Goal: Register for event/course

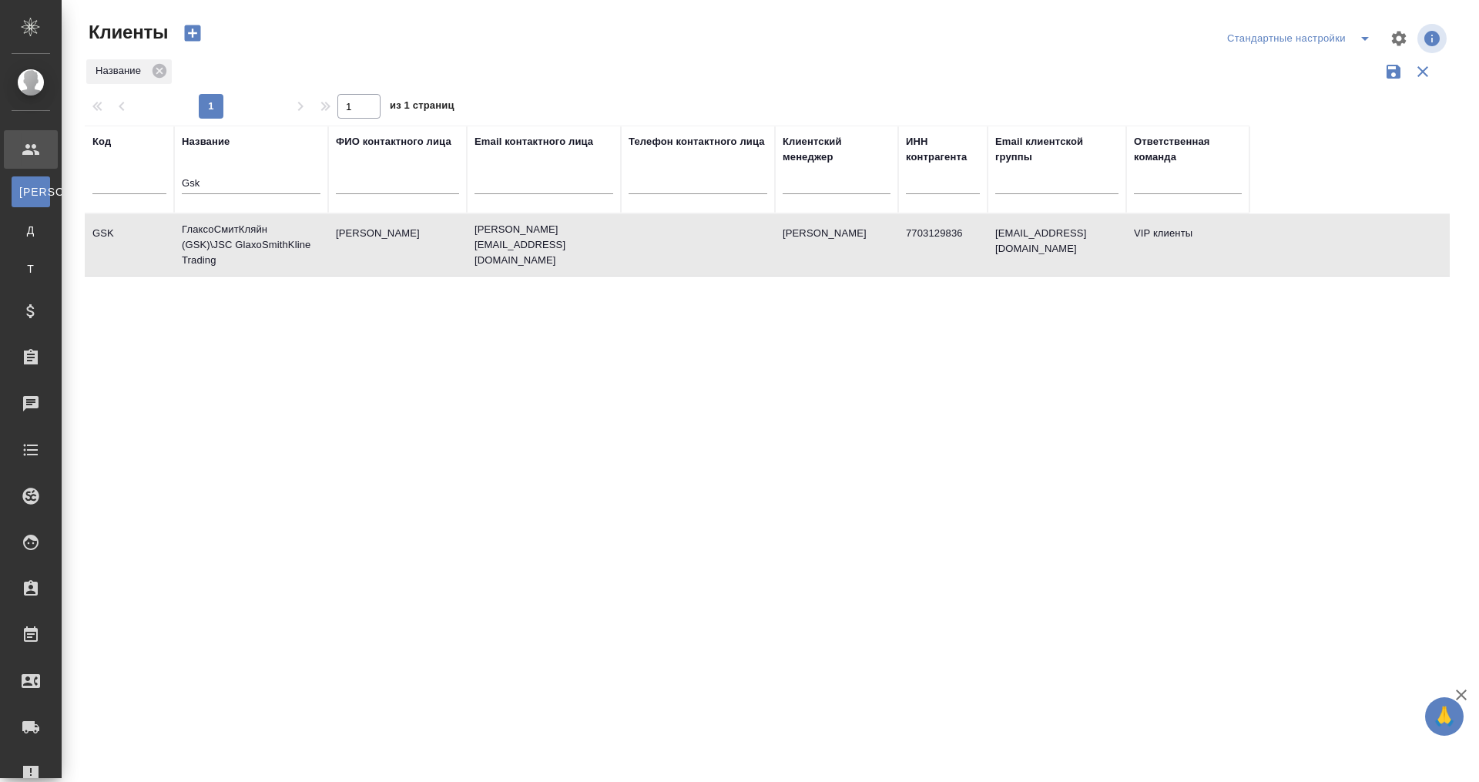
select select "RU"
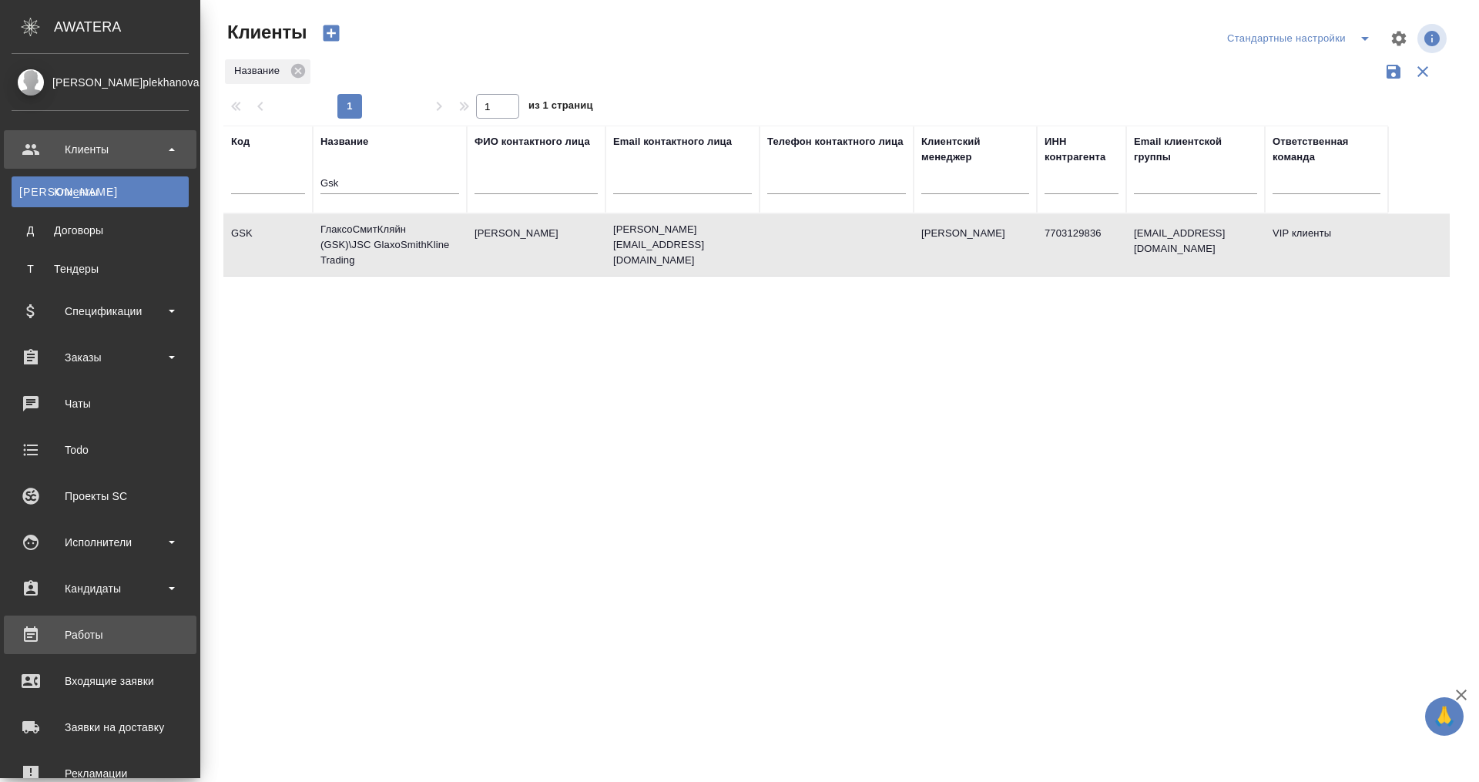
scroll to position [176, 0]
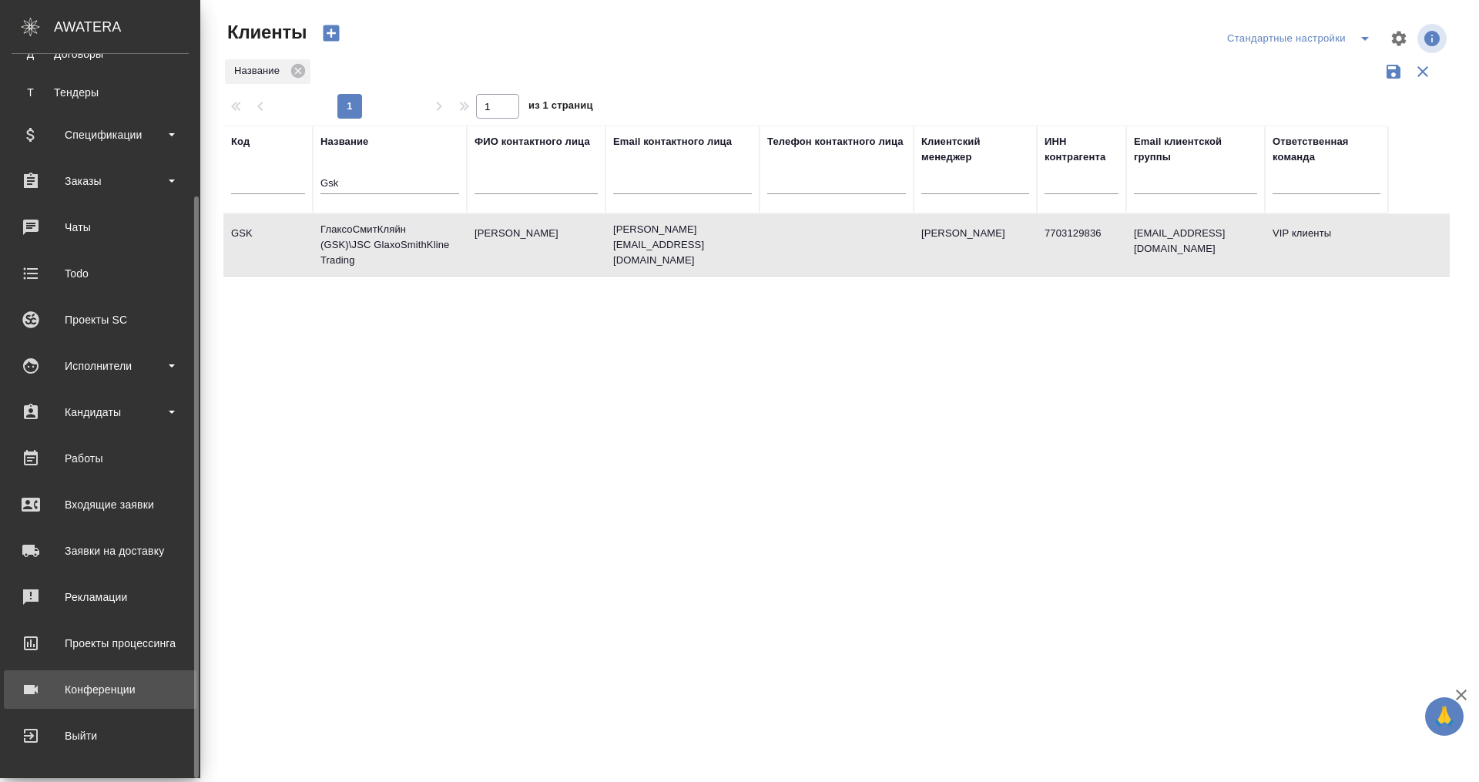
click at [112, 680] on div "Конференции" at bounding box center [100, 689] width 177 height 23
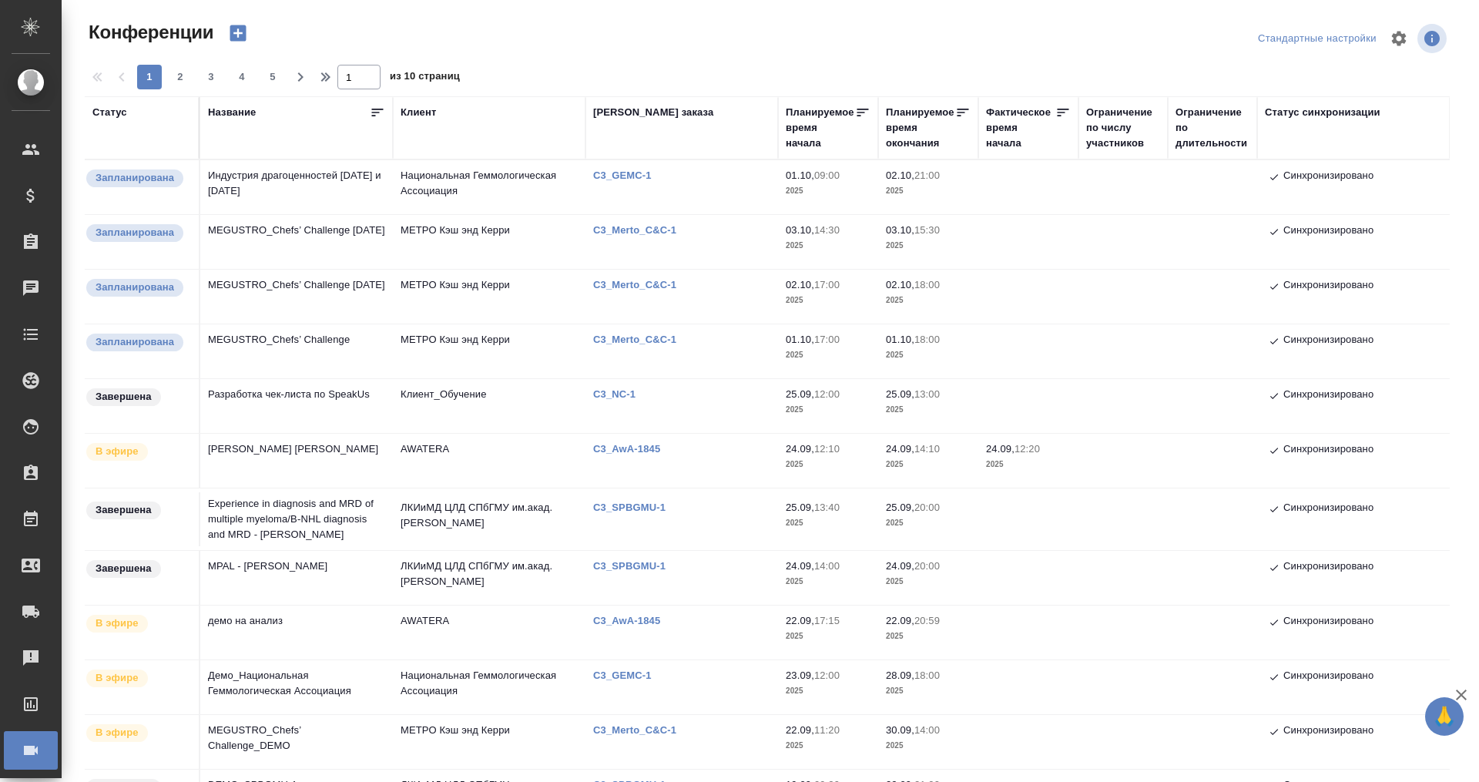
type input "Плеханова Мария"
click at [325, 177] on td "Индустрия драгоценностей [DATE] и [DATE]" at bounding box center [296, 187] width 193 height 54
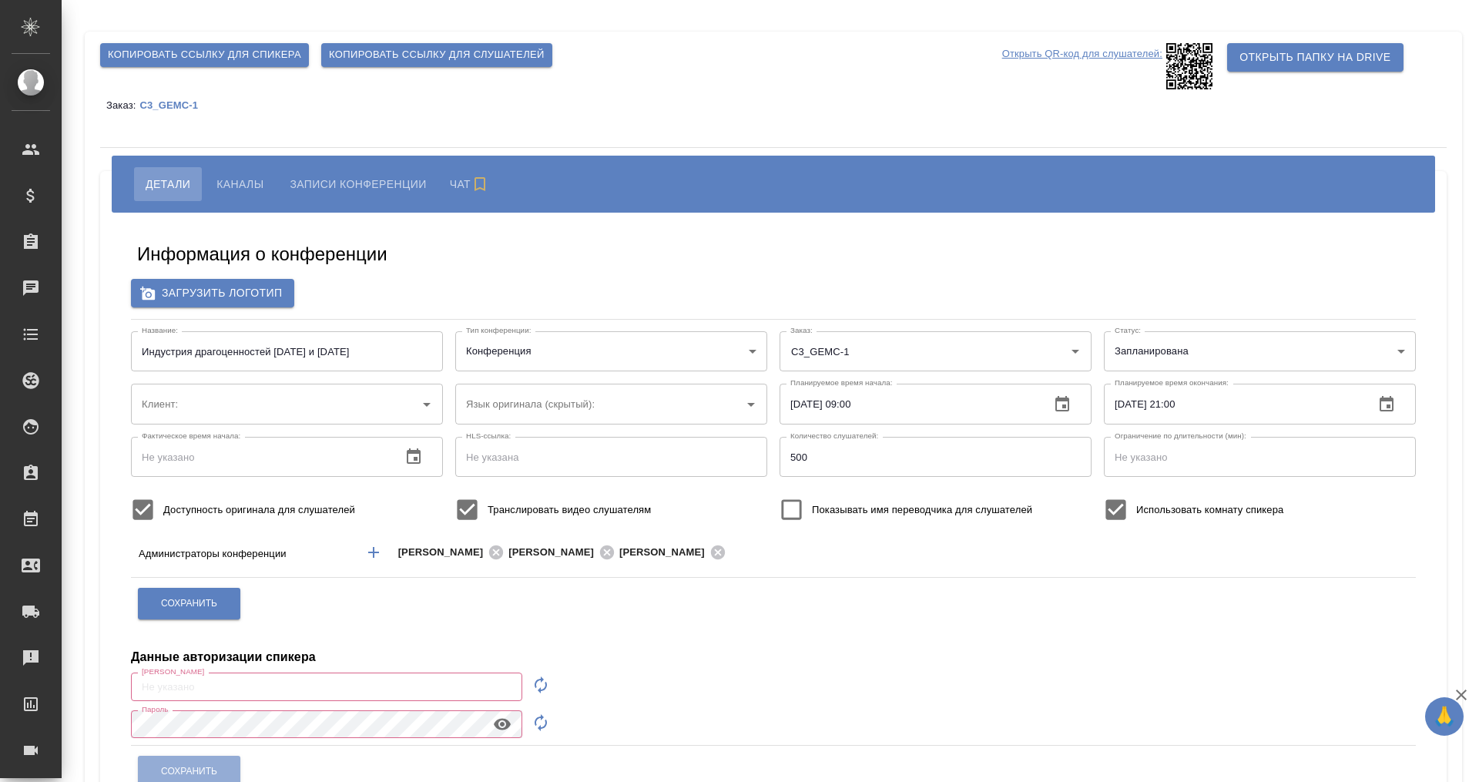
type input "Национальная Геммологическая Ассоциация"
type input "m.plekhanova@awatera.com"
click at [173, 100] on p "C3_GEMC-1" at bounding box center [174, 105] width 70 height 12
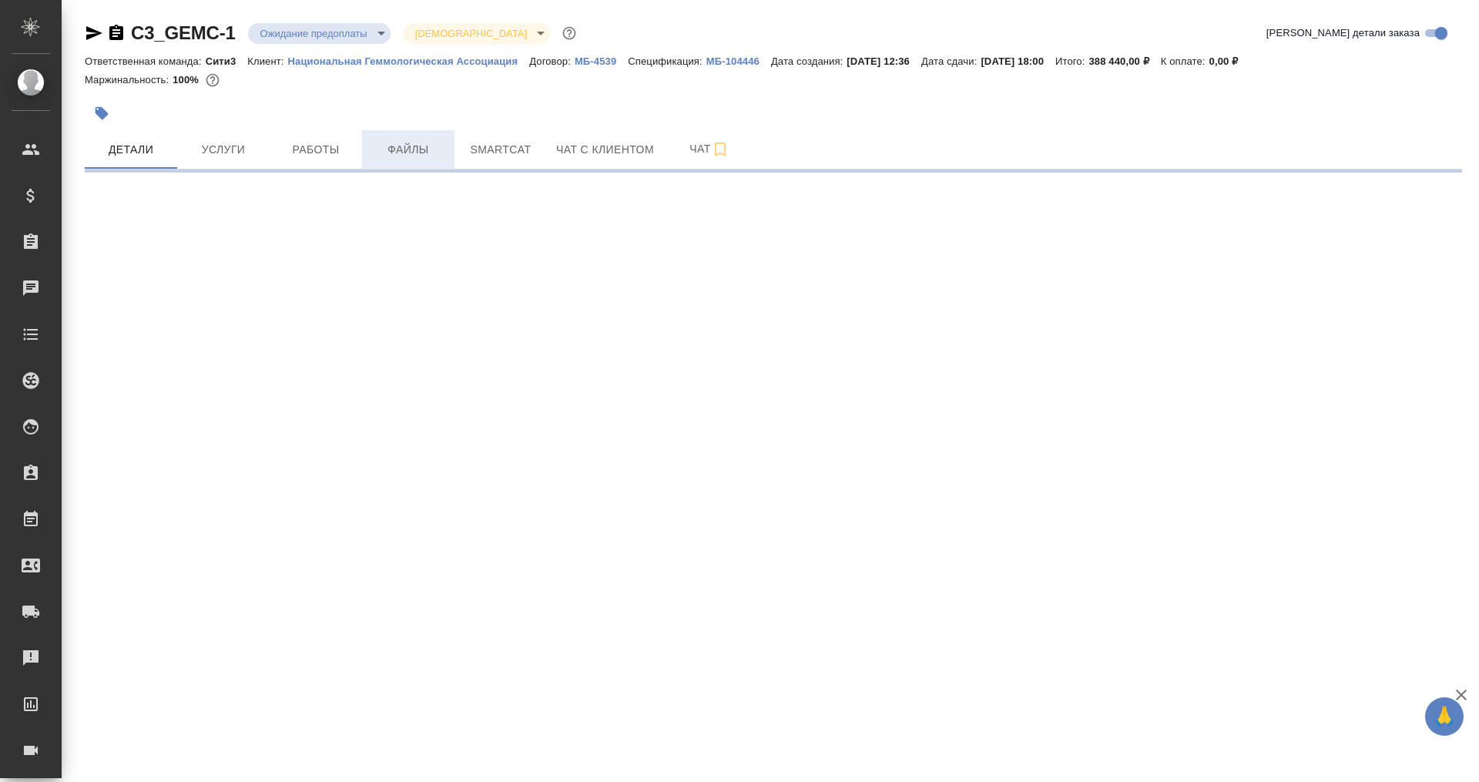
select select "RU"
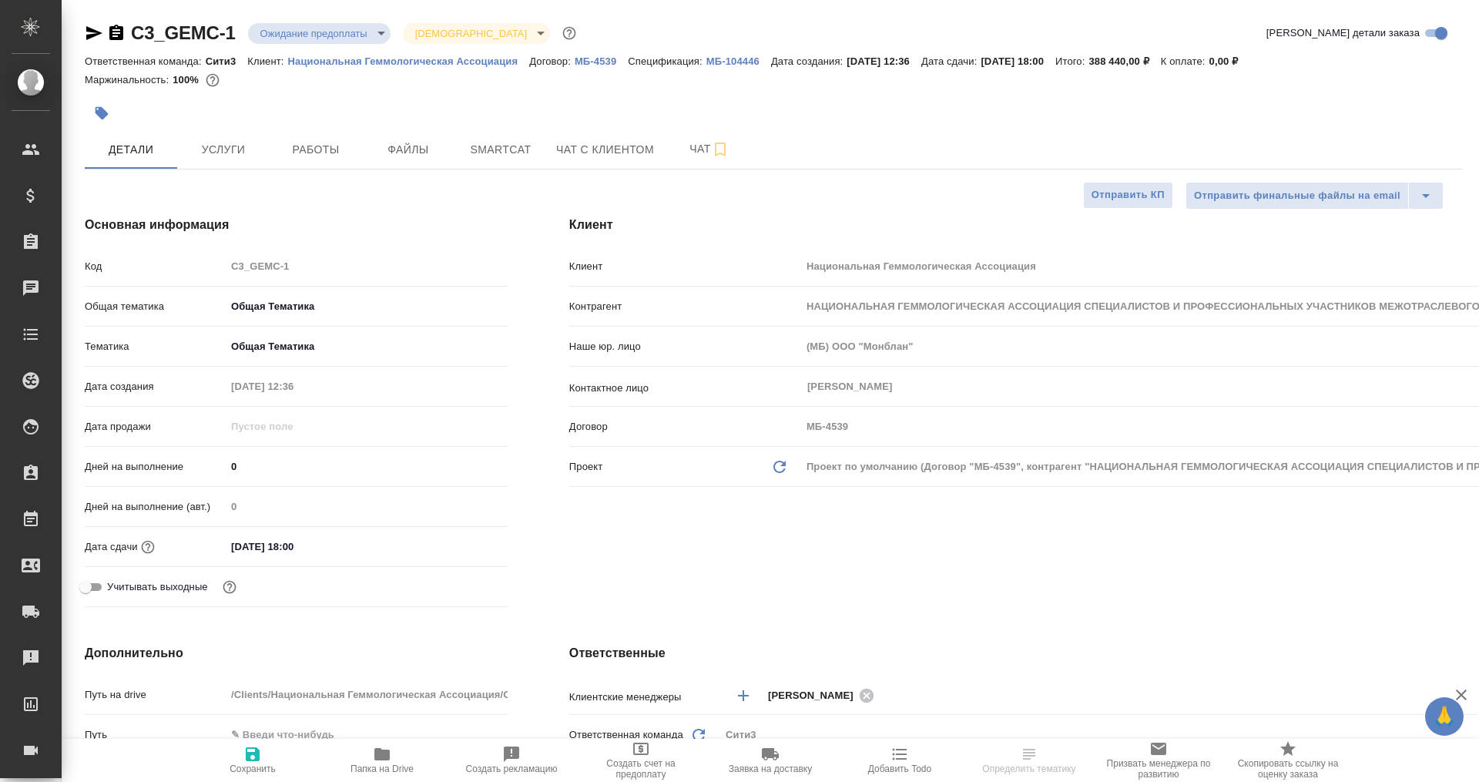
type textarea "x"
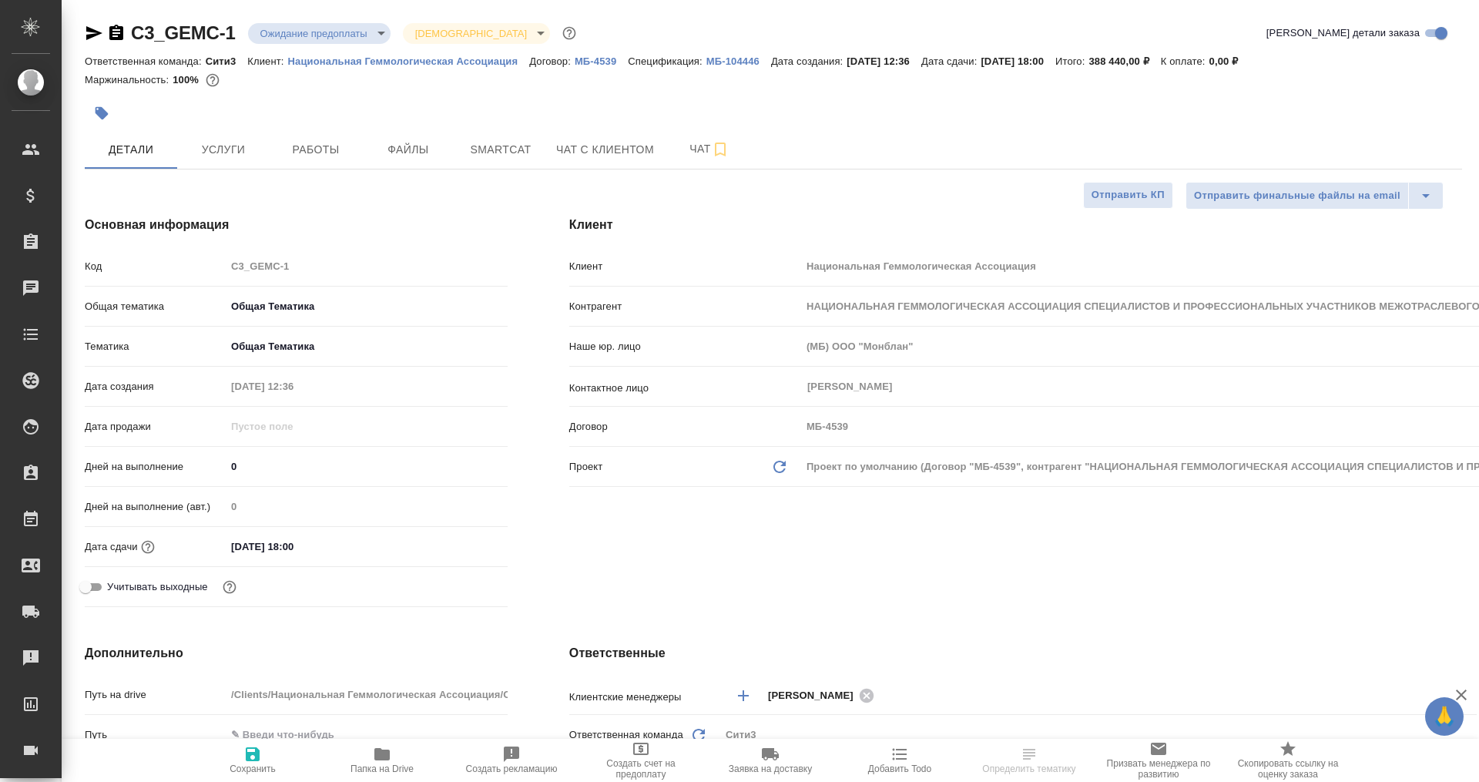
type textarea "x"
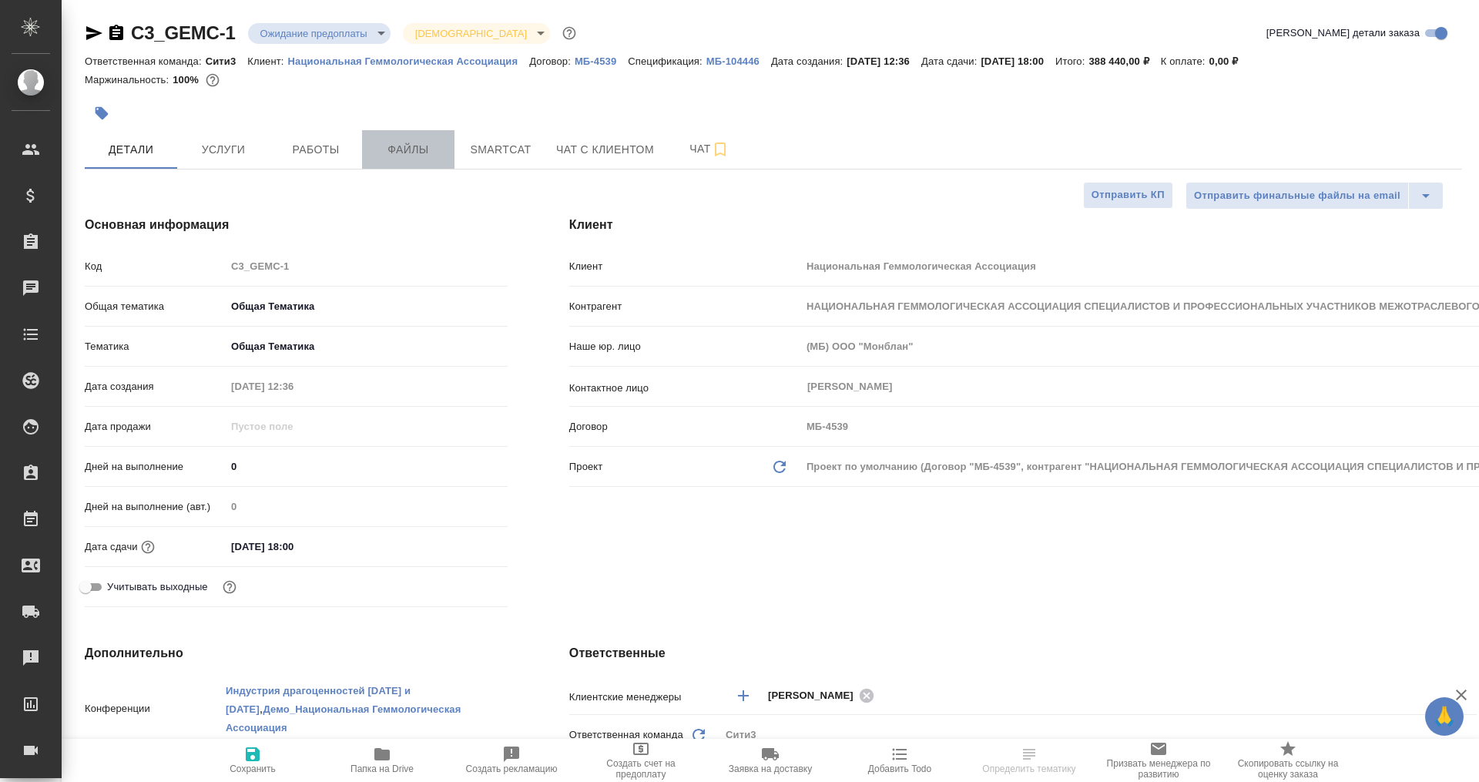
click at [390, 151] on span "Файлы" at bounding box center [408, 149] width 74 height 19
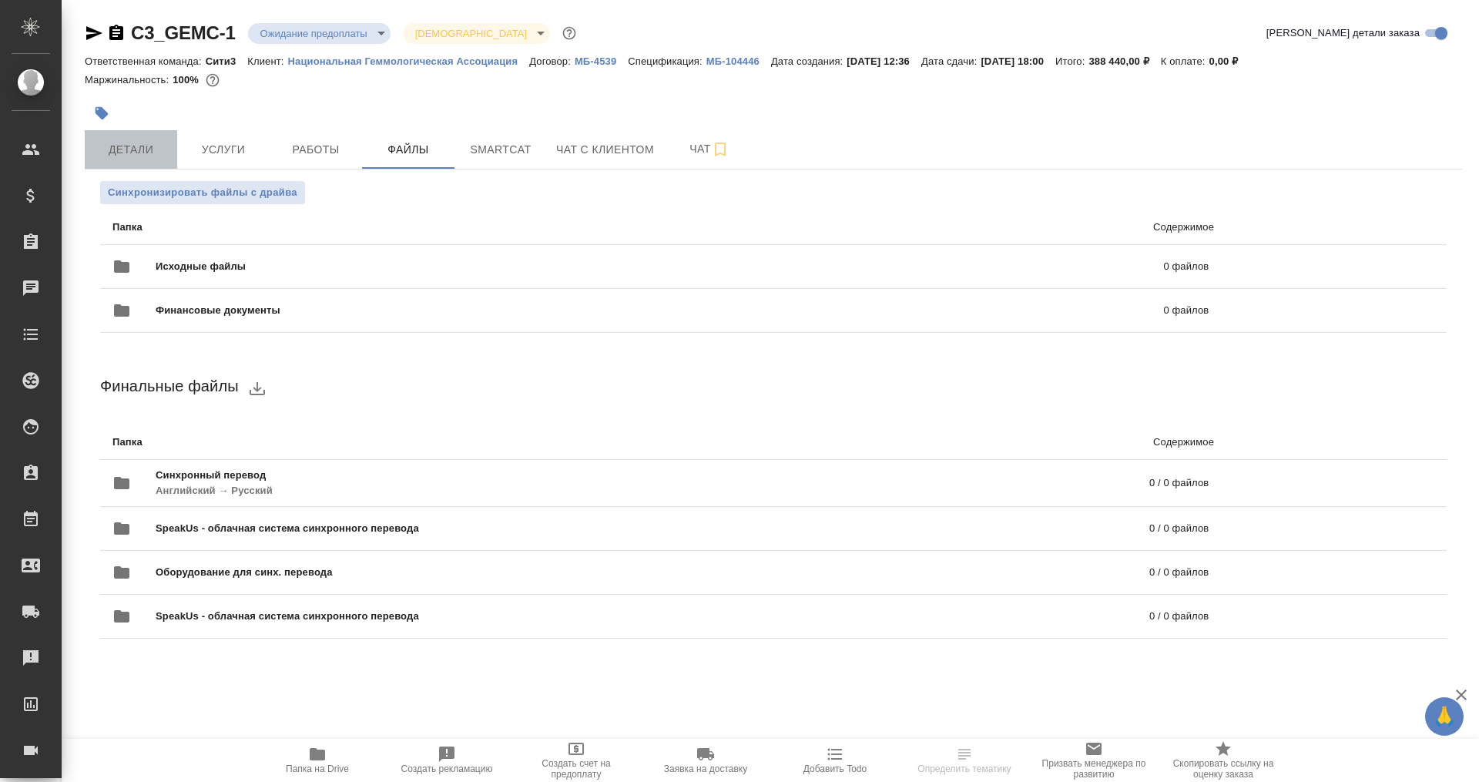
click at [154, 151] on span "Детали" at bounding box center [131, 149] width 74 height 19
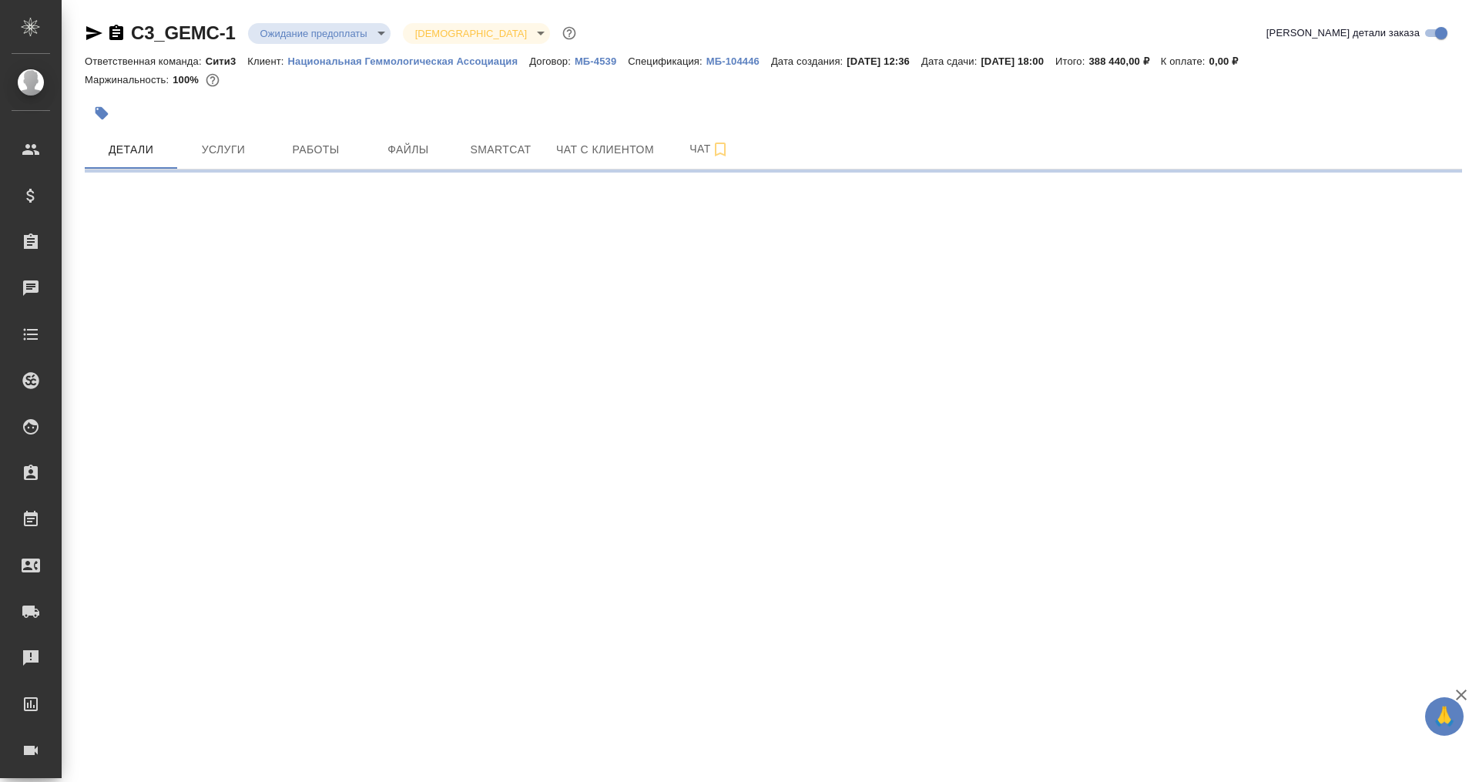
select select "RU"
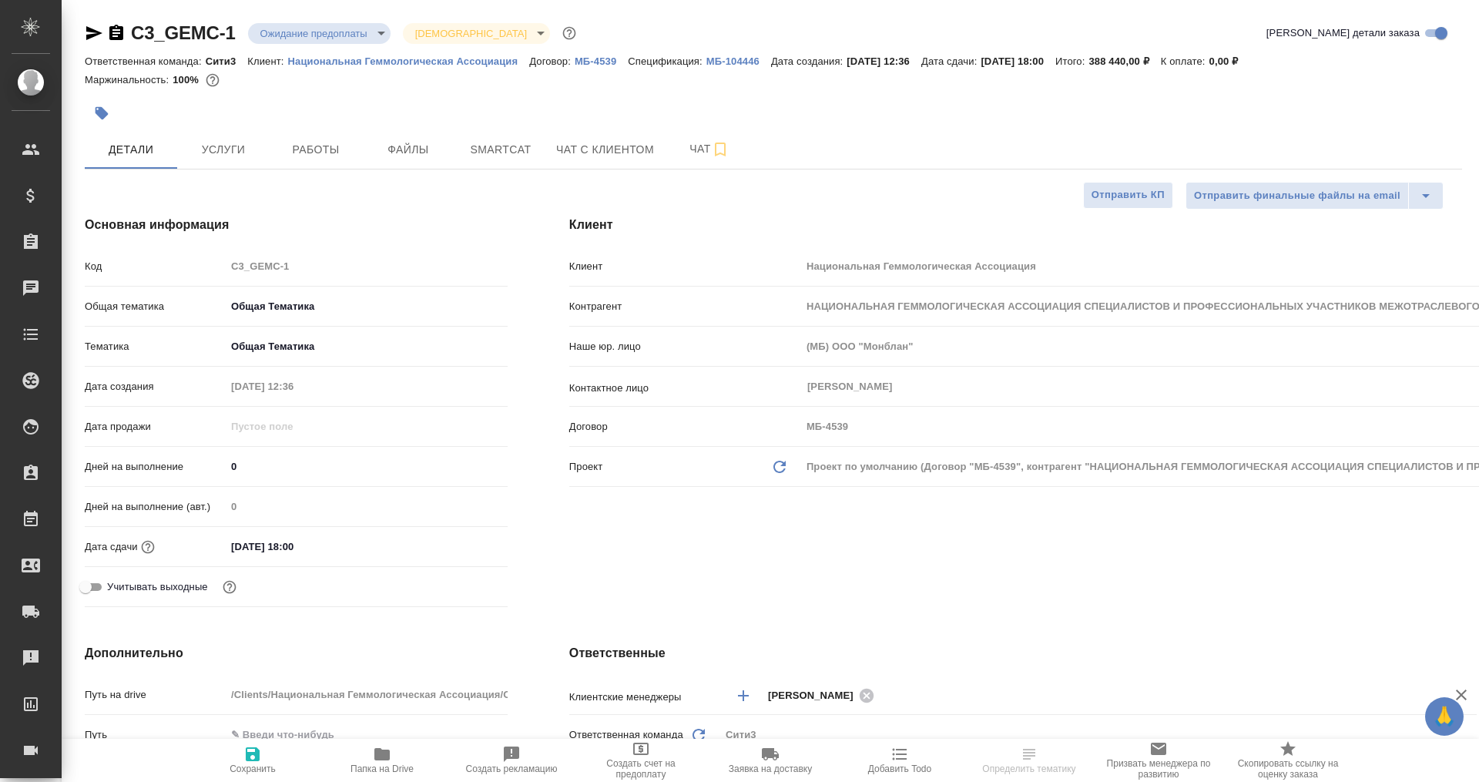
type textarea "x"
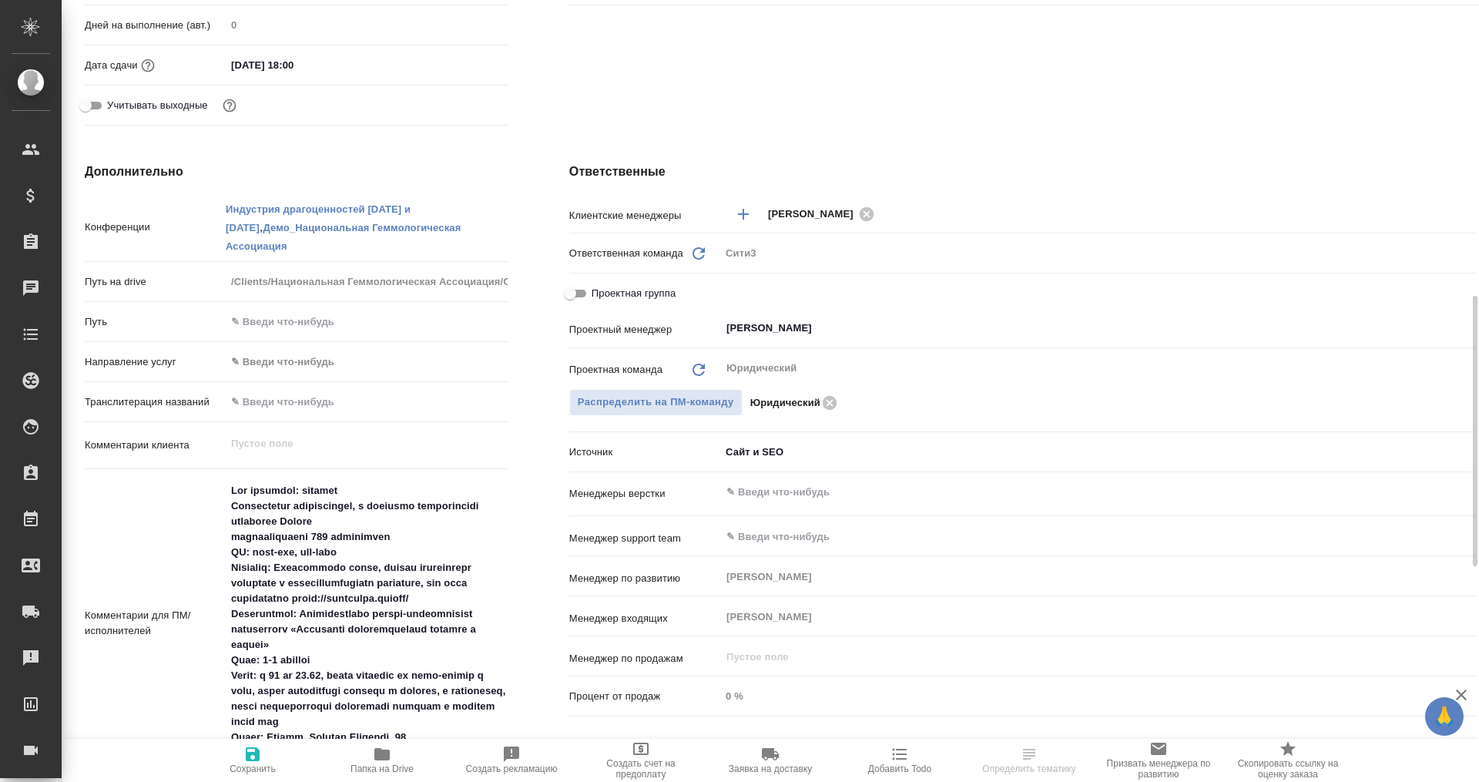
scroll to position [578, 0]
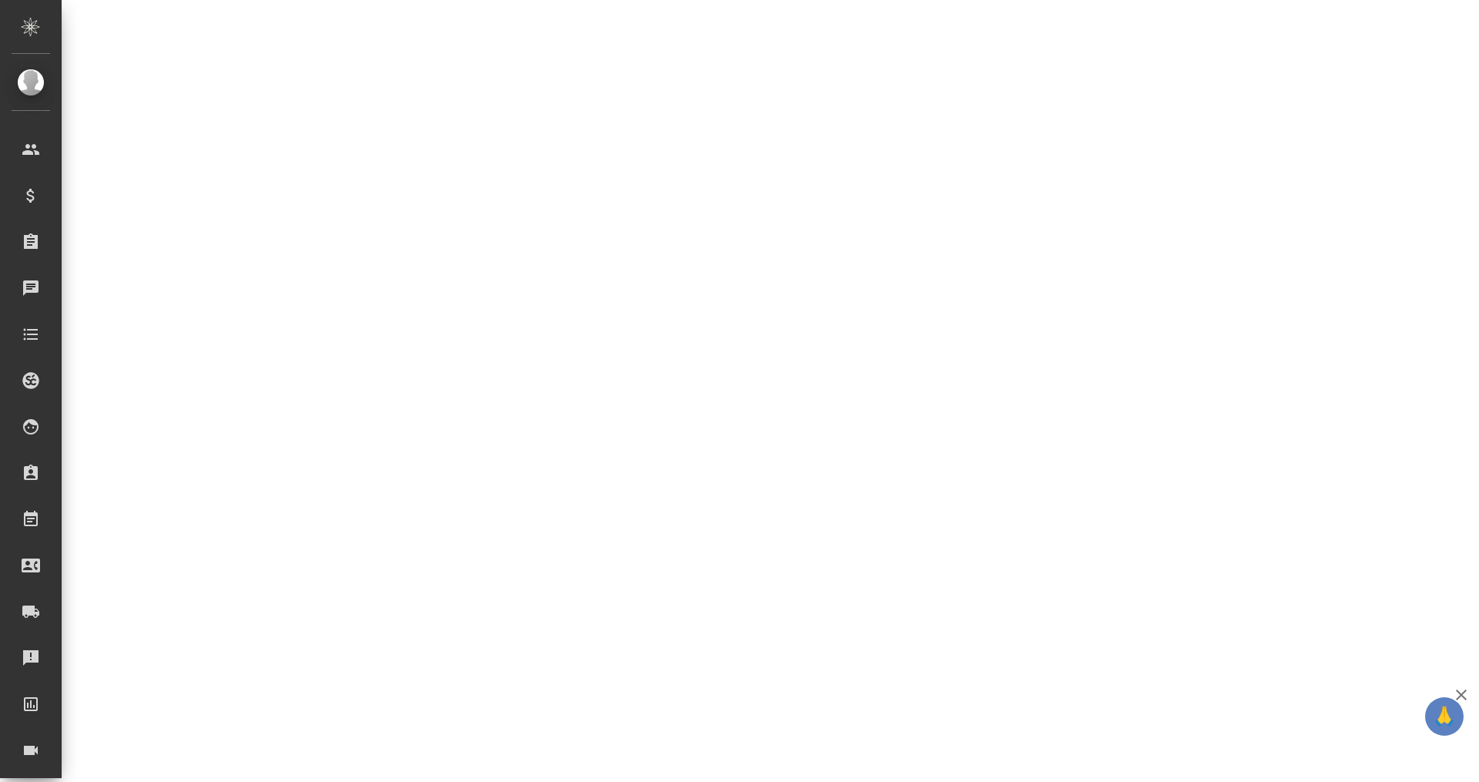
select select "RU"
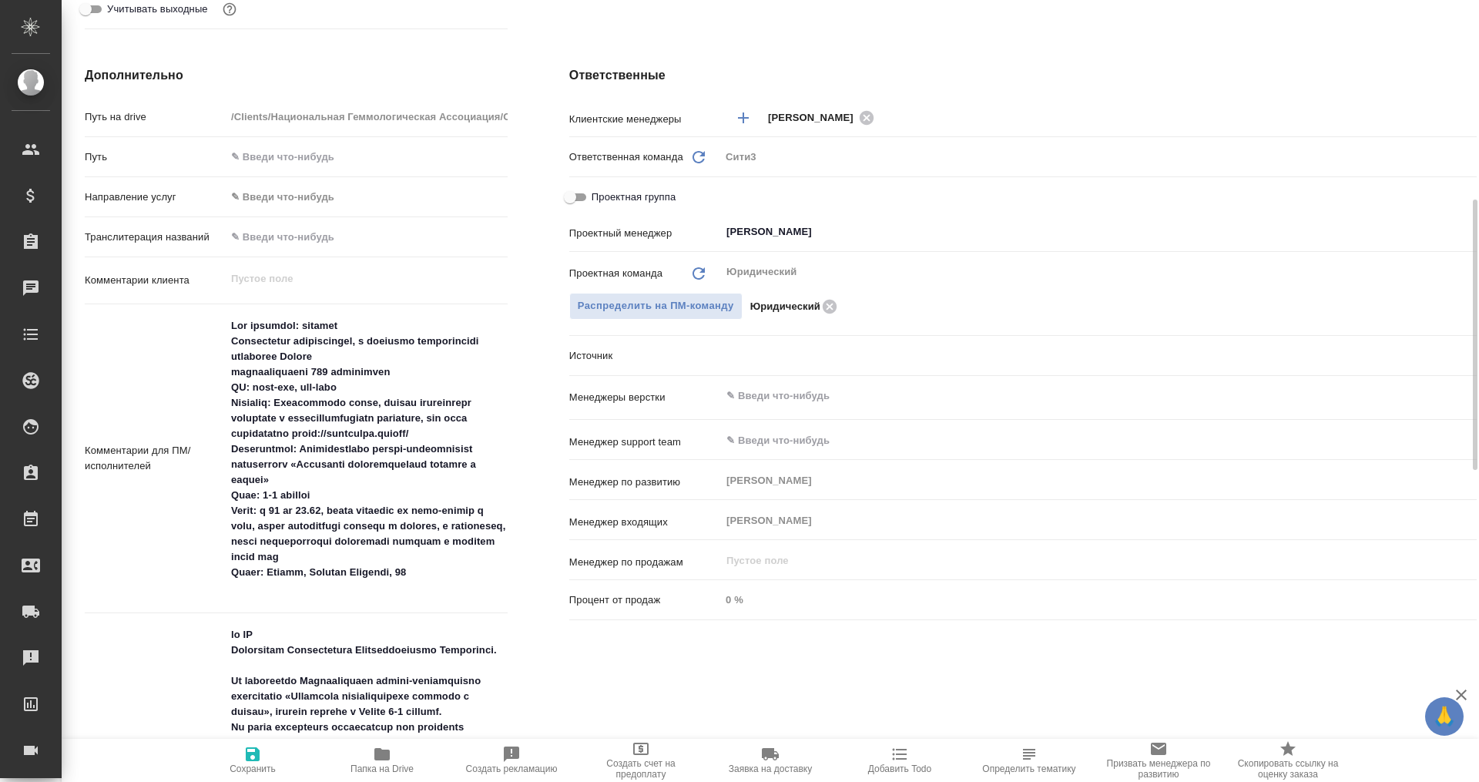
type textarea "x"
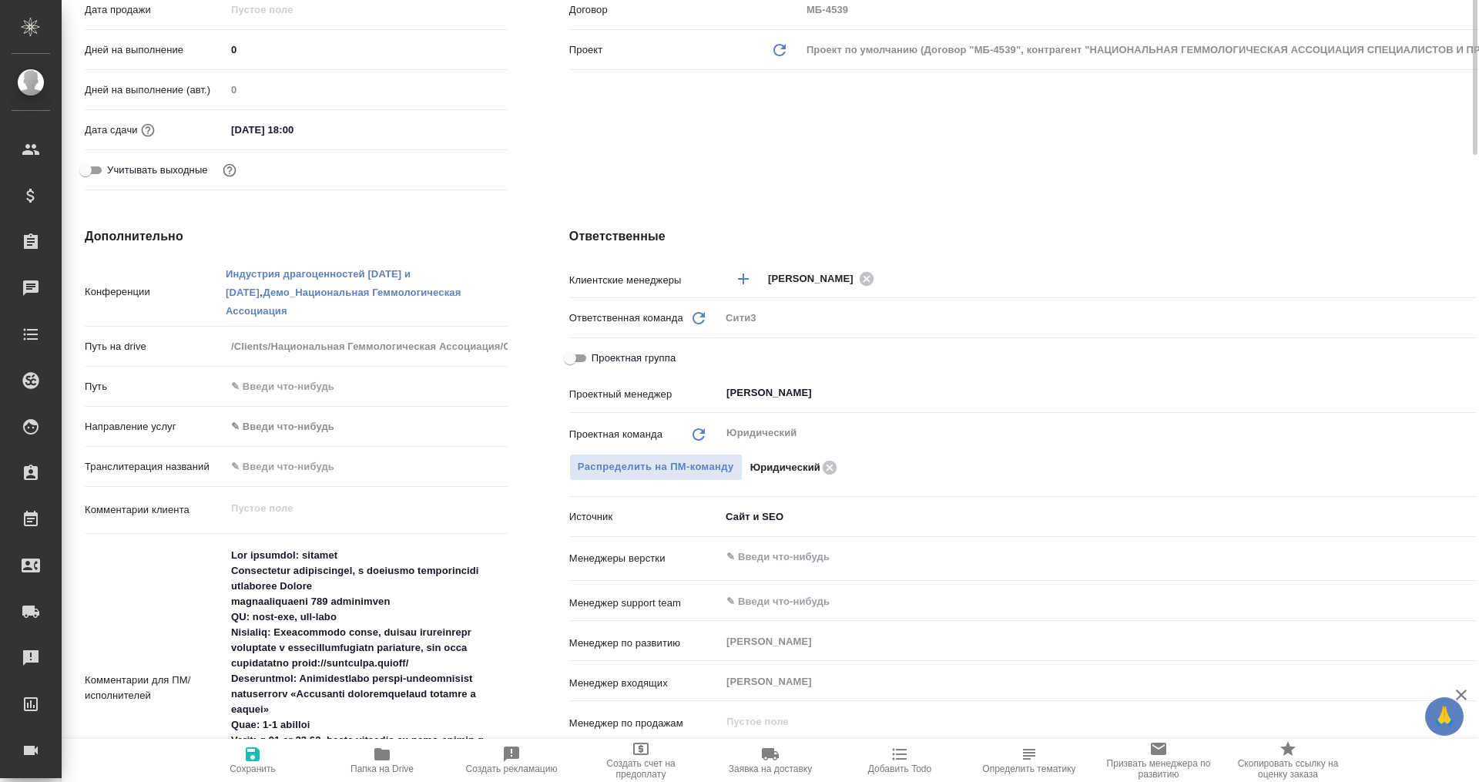
scroll to position [0, 0]
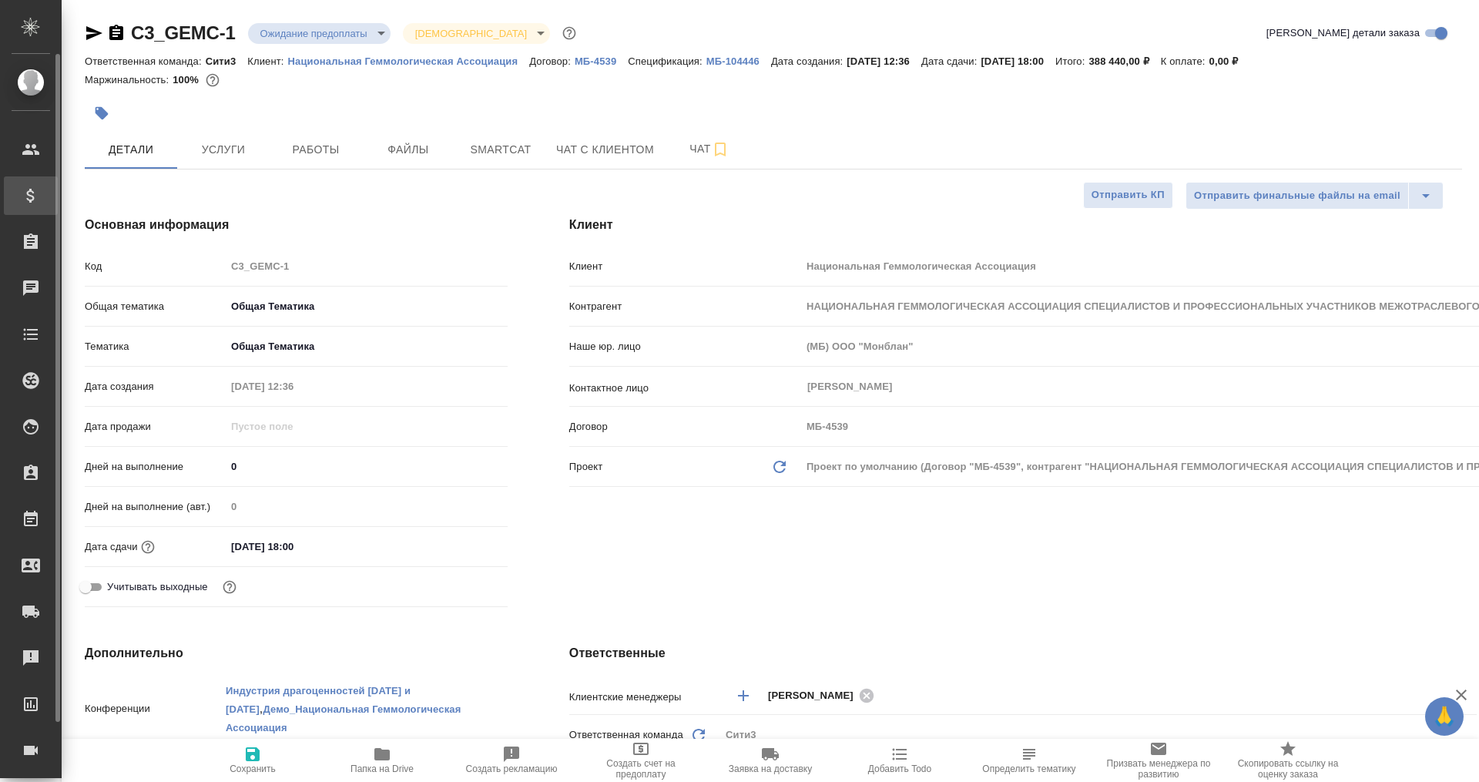
type textarea "x"
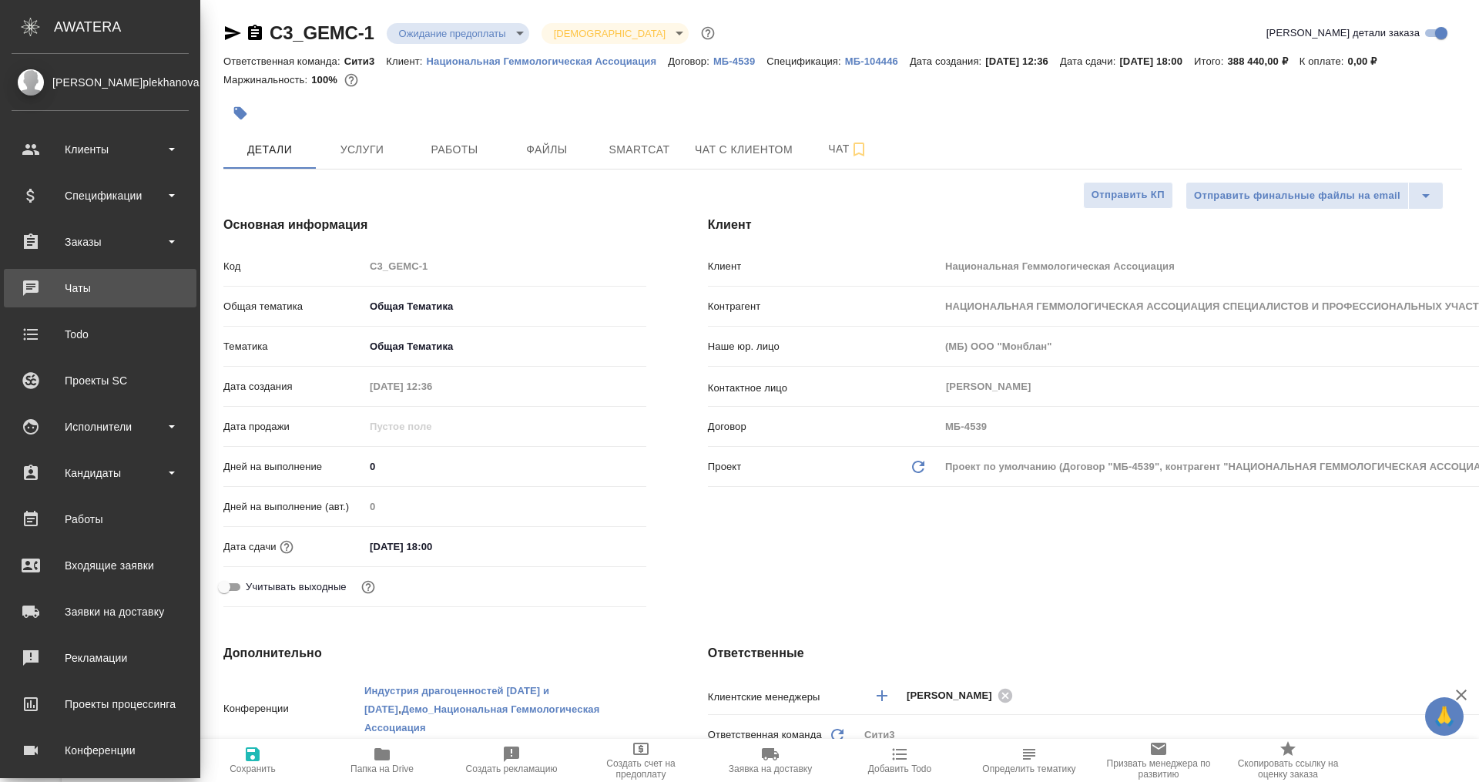
type textarea "x"
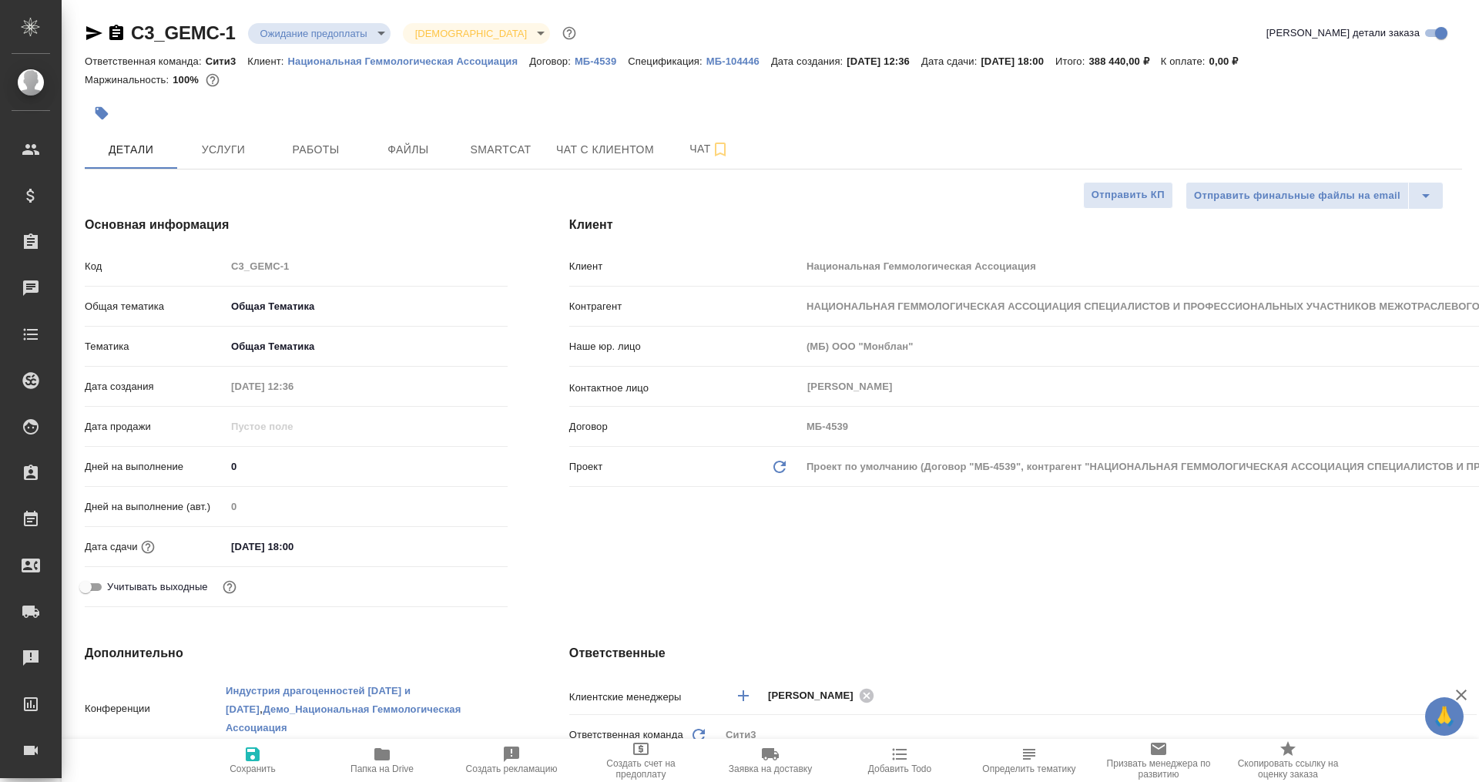
type textarea "x"
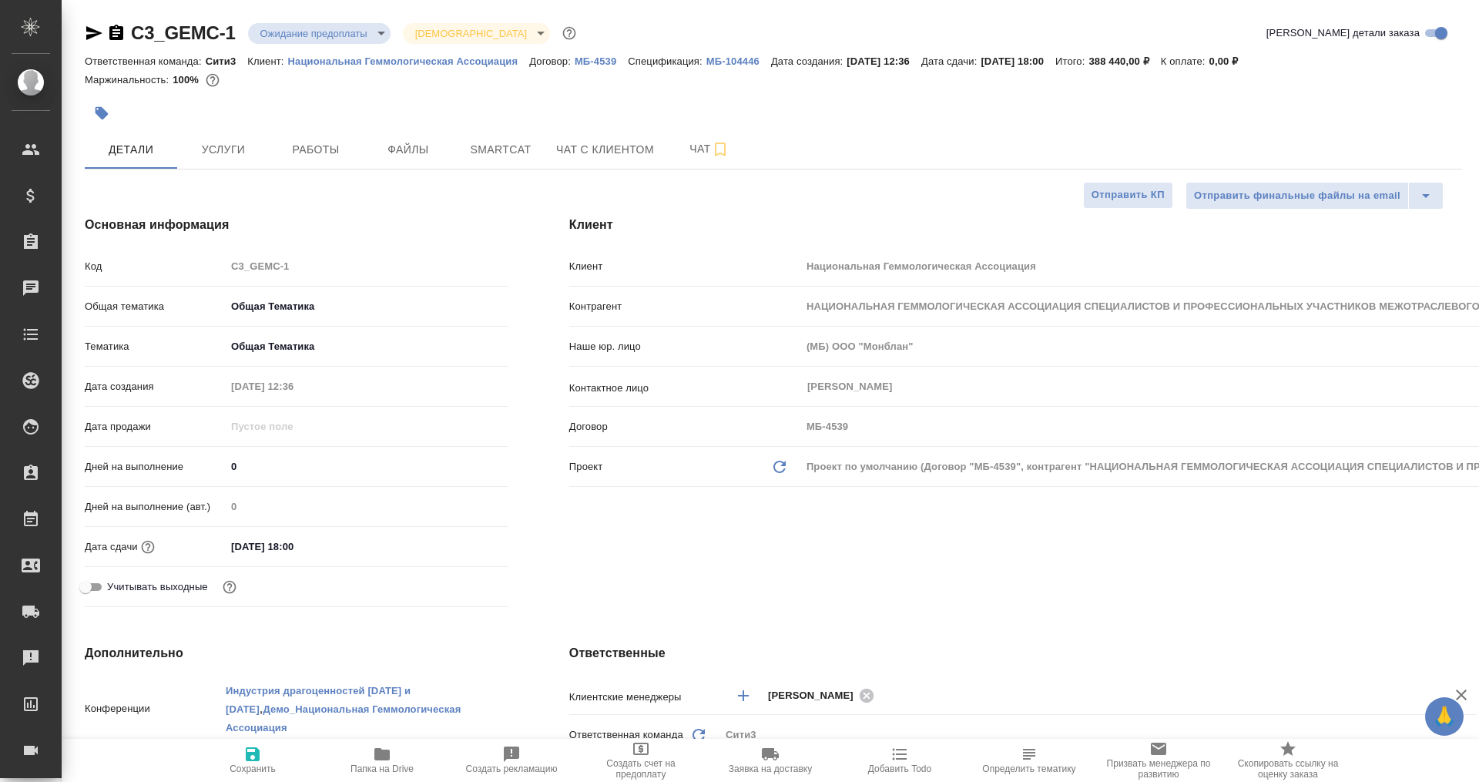
type textarea "x"
